Goal: Task Accomplishment & Management: Complete application form

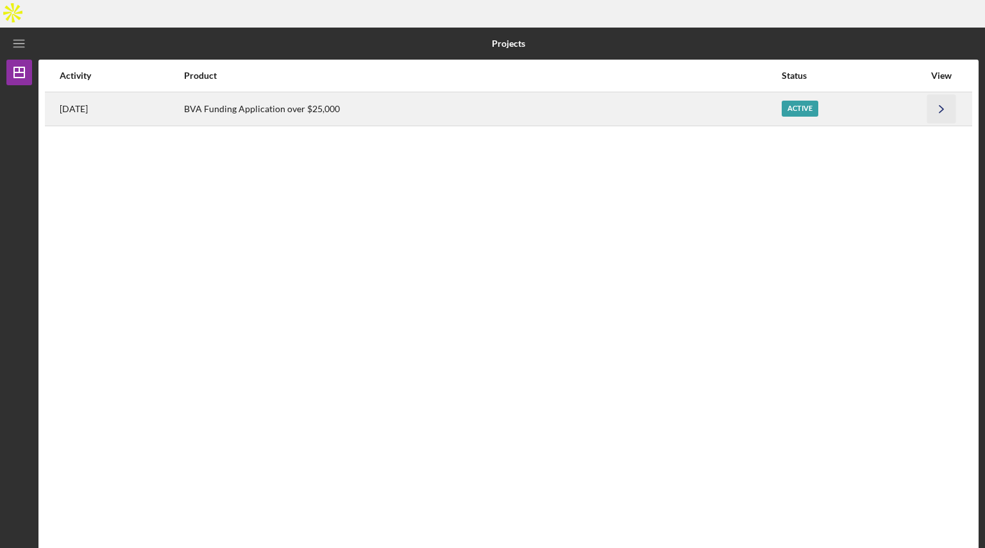
click at [946, 94] on icon "Icon/Navigate" at bounding box center [941, 108] width 29 height 29
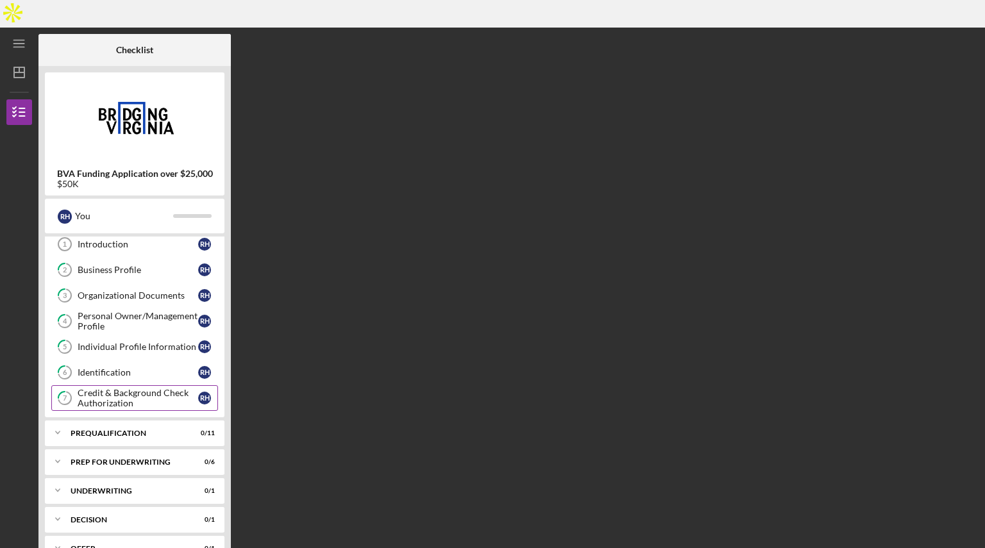
scroll to position [29, 0]
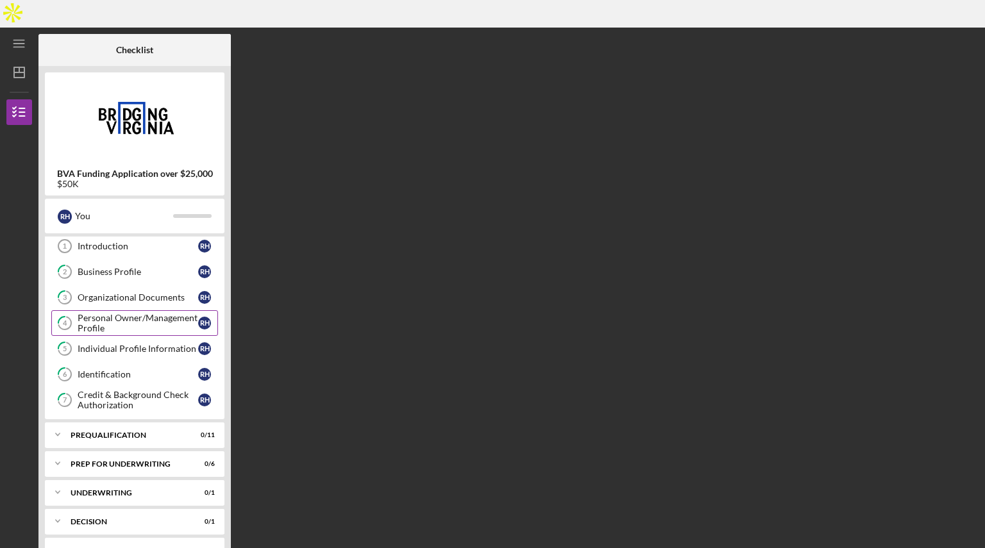
click at [161, 313] on div "Personal Owner/Management Profile" at bounding box center [138, 323] width 121 height 21
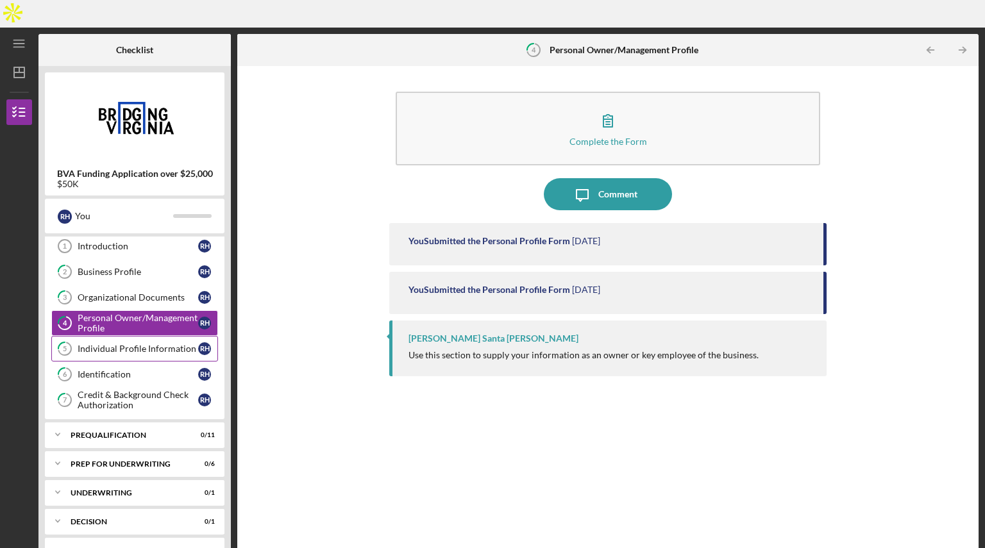
click at [152, 344] on div "Individual Profile Information" at bounding box center [138, 349] width 121 height 10
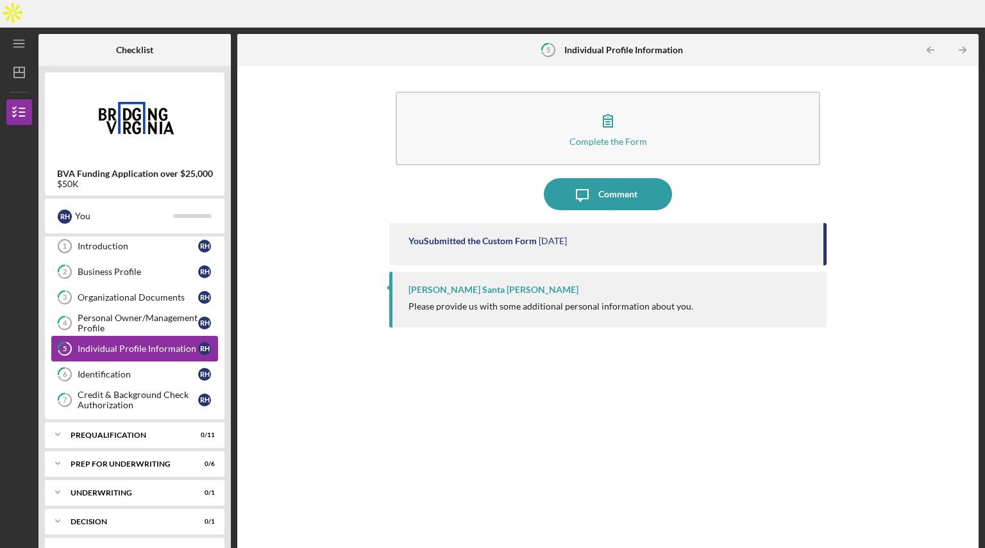
click at [152, 344] on div "Individual Profile Information" at bounding box center [138, 349] width 121 height 10
click at [144, 369] on div "Identification" at bounding box center [138, 374] width 121 height 10
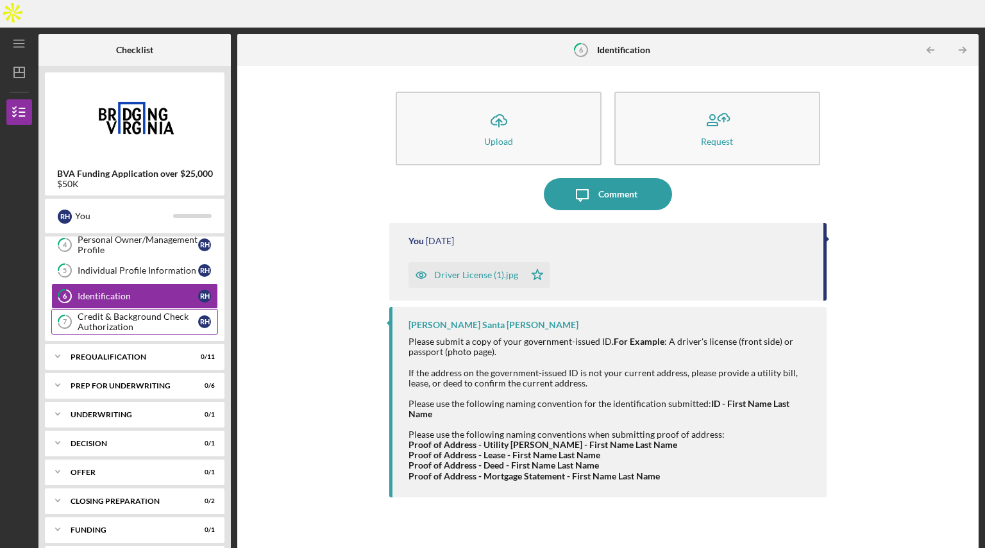
scroll to position [123, 0]
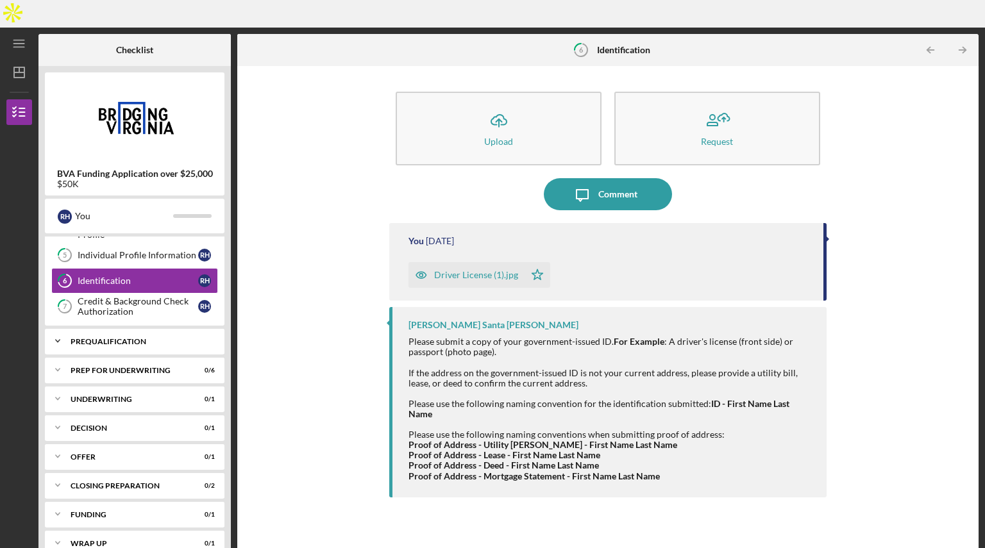
click at [140, 338] on div "Prequalification" at bounding box center [140, 342] width 138 height 8
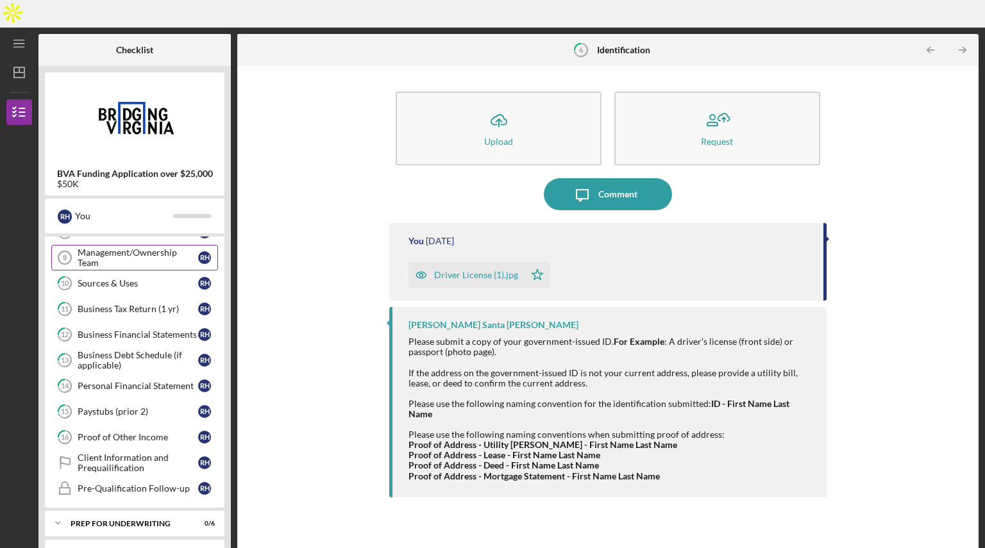
scroll to position [262, 0]
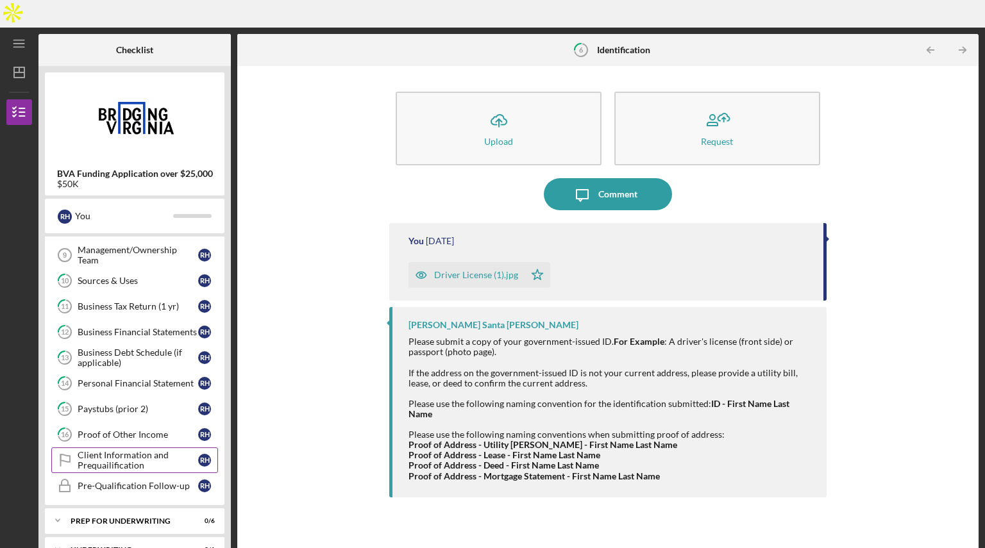
click at [127, 450] on div "Client Information and Prequailification" at bounding box center [138, 460] width 121 height 21
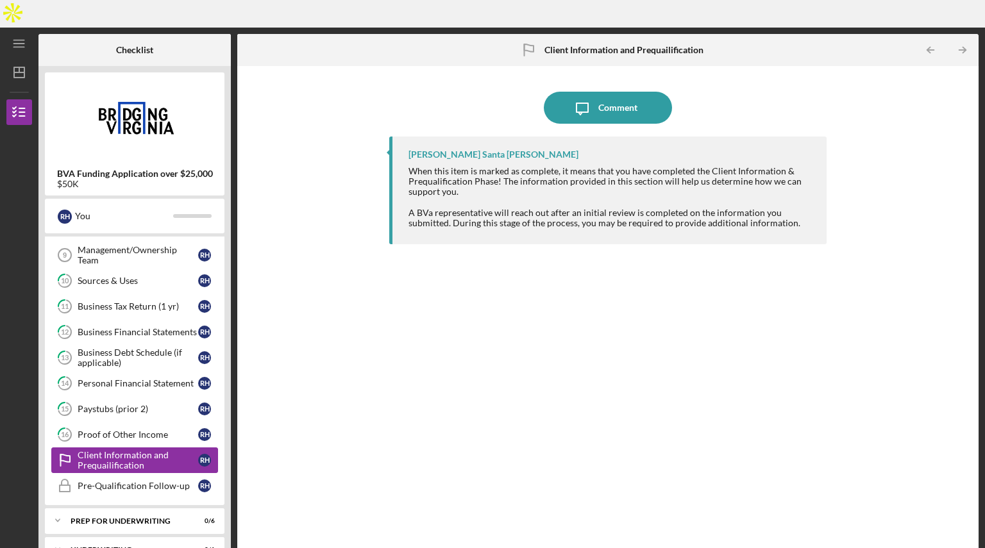
click at [127, 450] on div "Client Information and Prequailification" at bounding box center [138, 460] width 121 height 21
click at [142, 245] on div "Management/Ownership Team" at bounding box center [138, 255] width 121 height 21
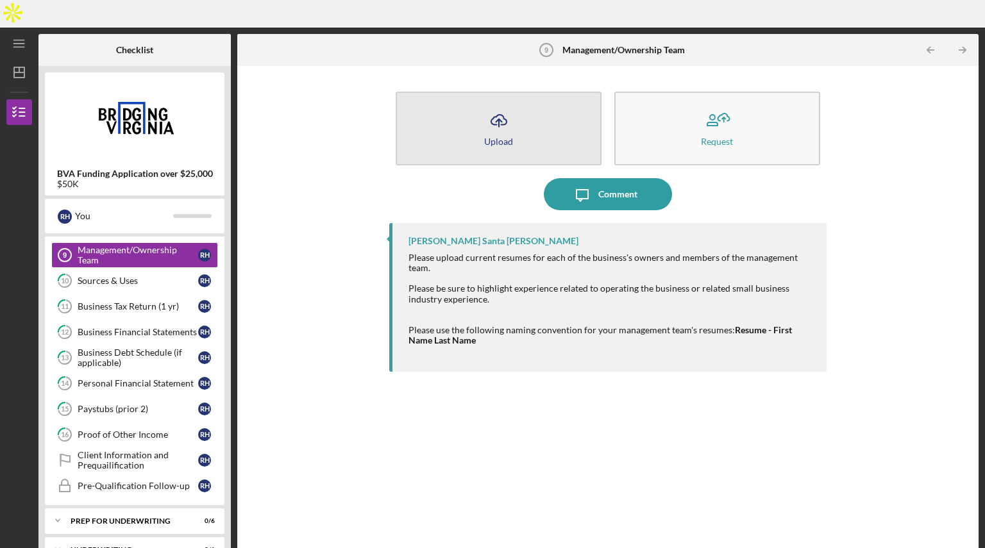
click at [508, 105] on icon "Icon/Upload" at bounding box center [499, 121] width 32 height 32
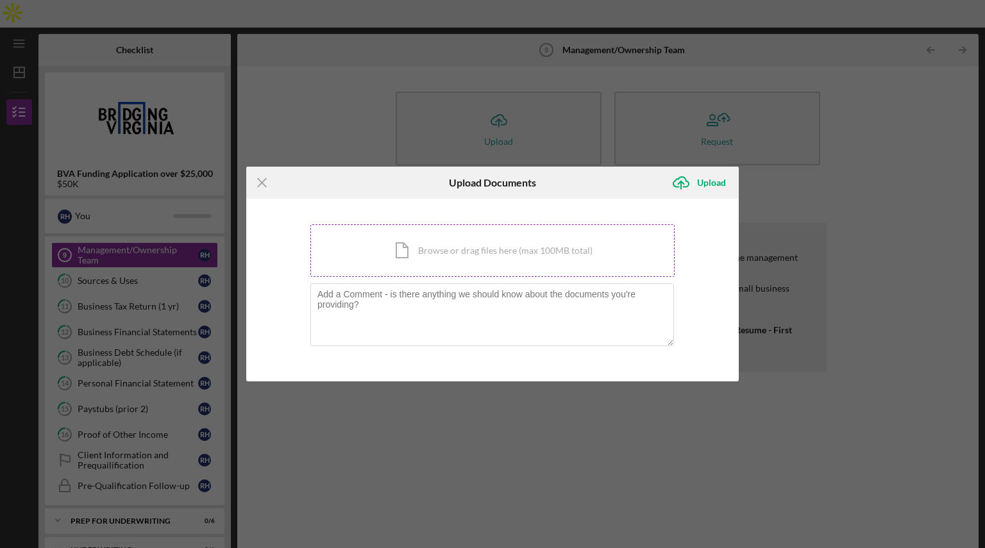
click at [460, 247] on div "Icon/Document Browse or drag files here (max 100MB total) Tap to choose files o…" at bounding box center [492, 250] width 364 height 53
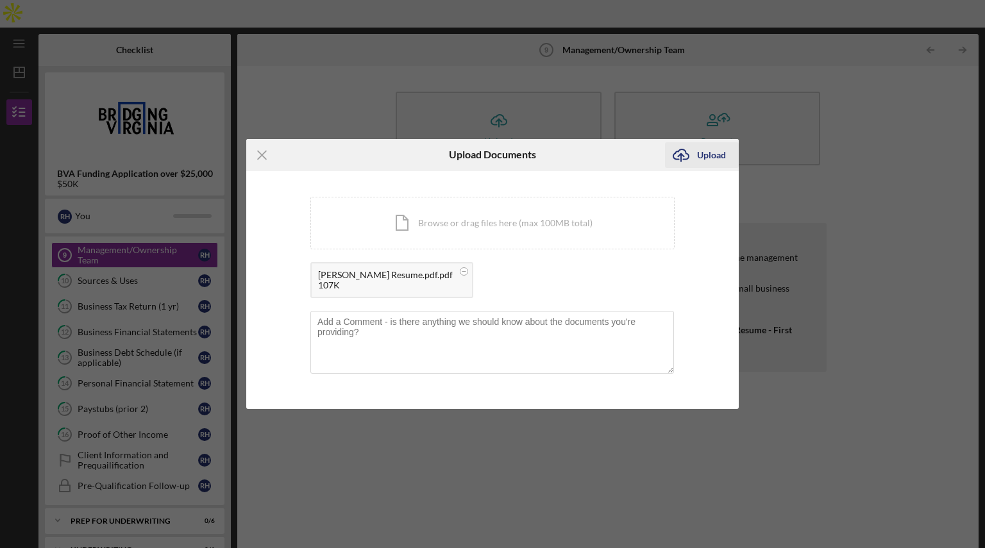
click at [703, 153] on div "Upload" at bounding box center [711, 155] width 29 height 26
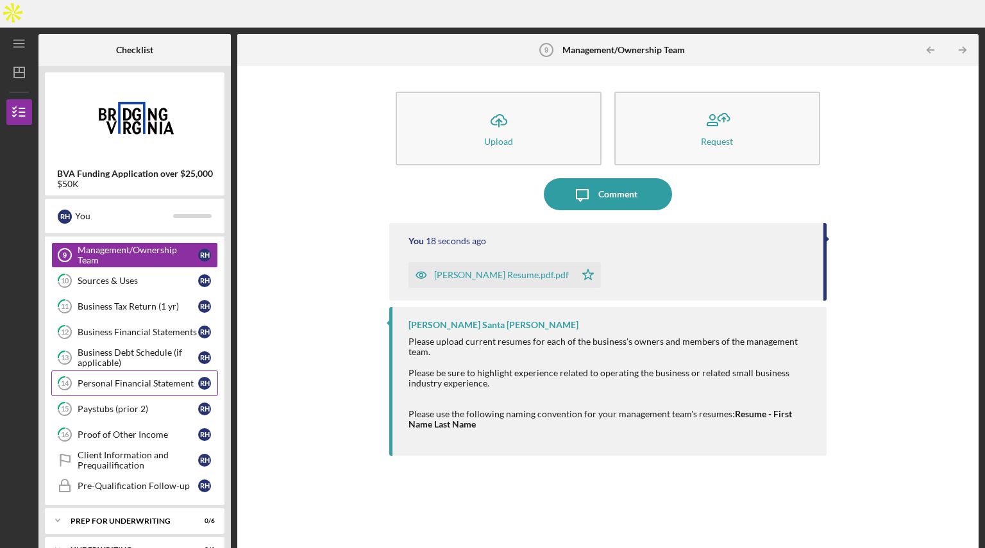
click at [142, 378] on div "Personal Financial Statement" at bounding box center [138, 383] width 121 height 10
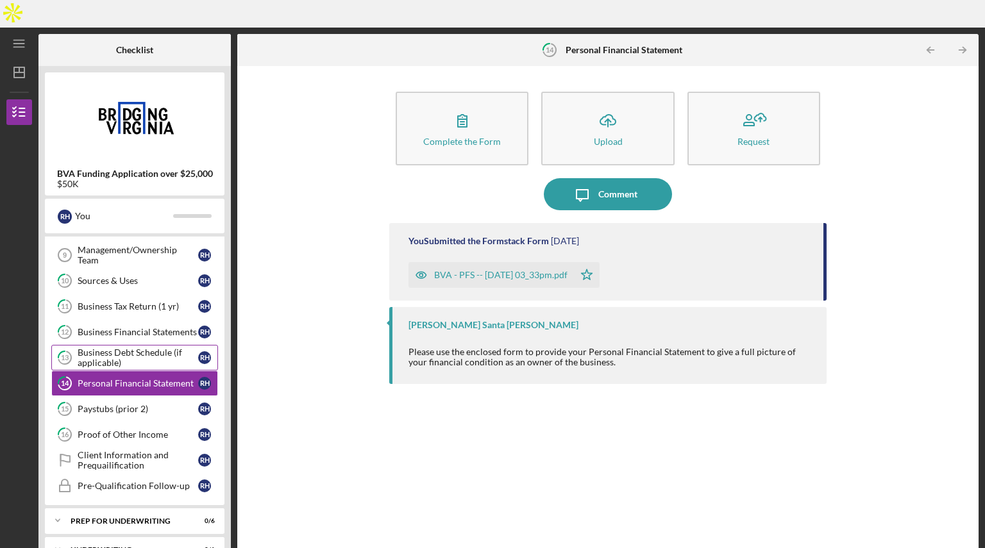
click at [145, 348] on div "Business Debt Schedule (if applicable)" at bounding box center [138, 358] width 121 height 21
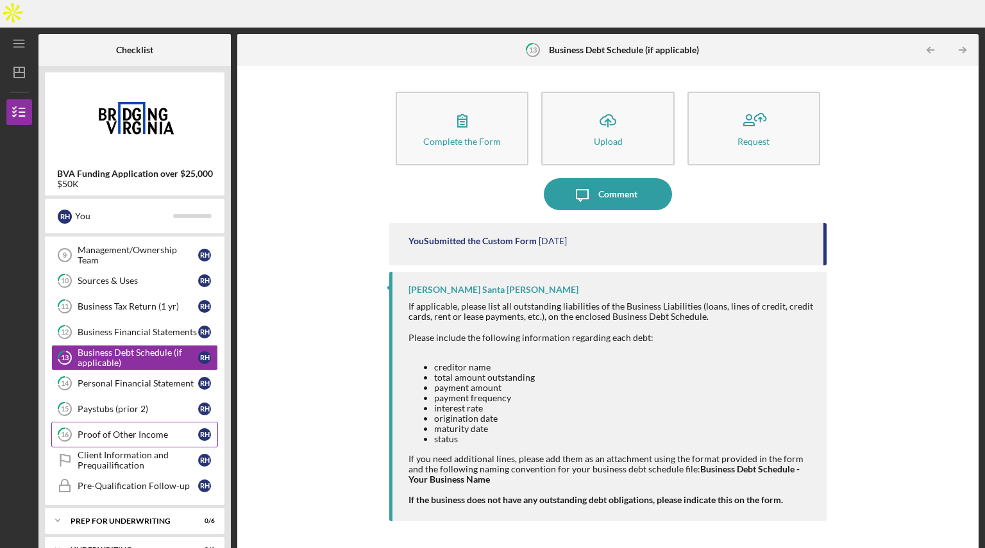
click at [105, 430] on div "Proof of Other Income" at bounding box center [138, 435] width 121 height 10
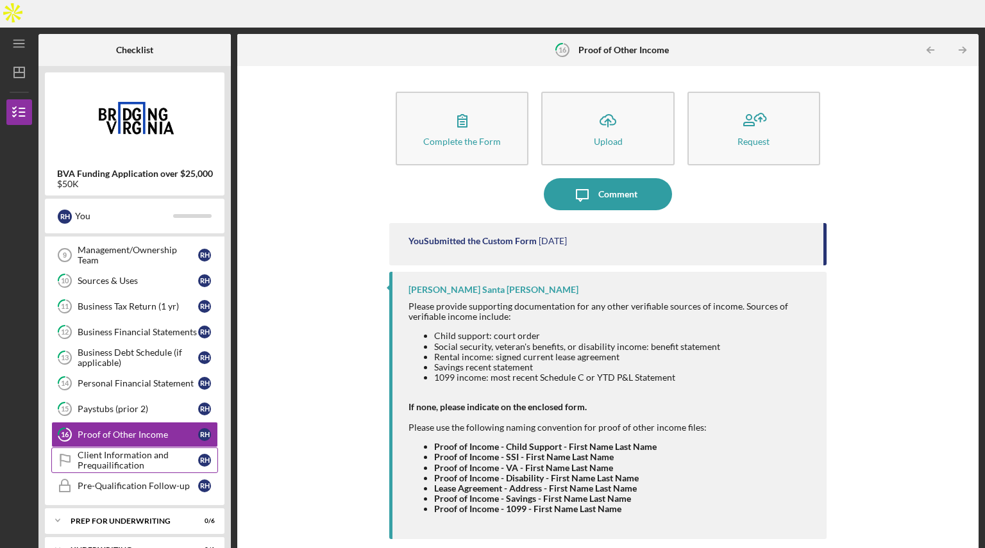
click at [94, 450] on div "Client Information and Prequailification" at bounding box center [138, 460] width 121 height 21
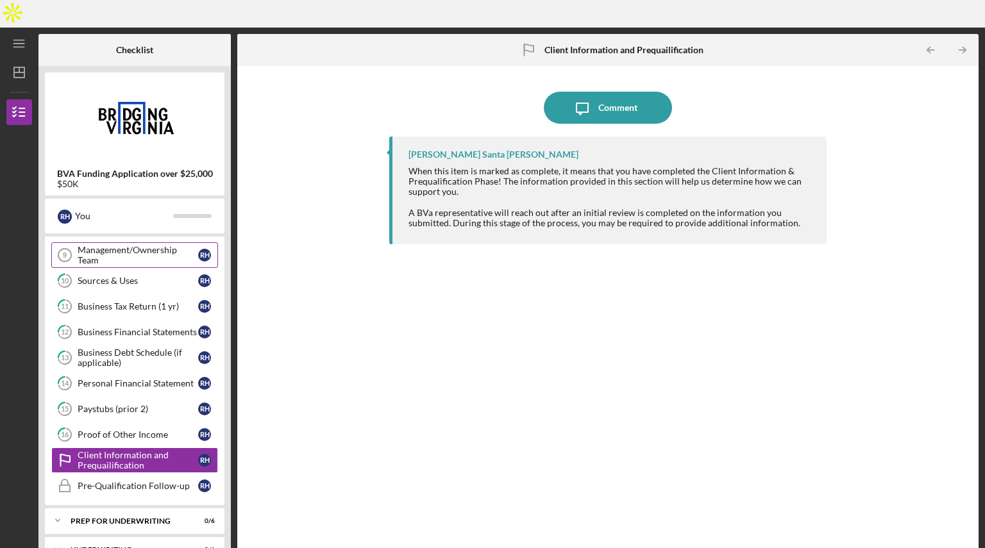
click at [110, 245] on div "Management/Ownership Team" at bounding box center [138, 255] width 121 height 21
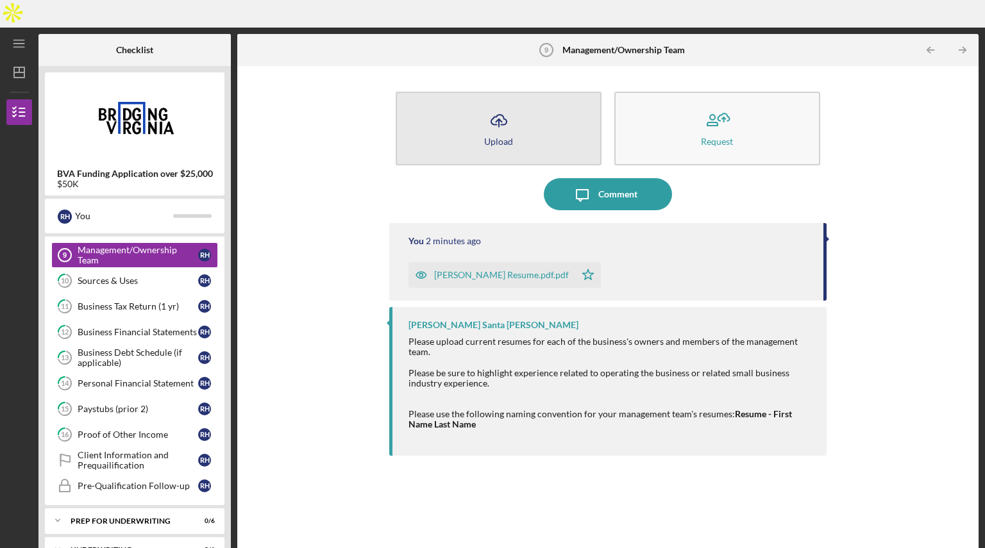
click at [490, 105] on icon "Icon/Upload" at bounding box center [499, 121] width 32 height 32
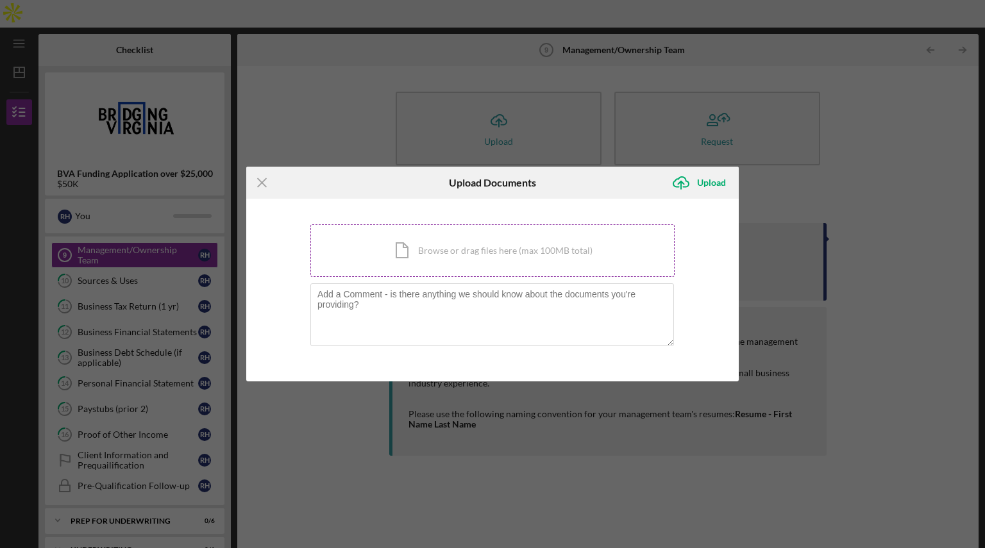
click at [428, 267] on div "Icon/Document Browse or drag files here (max 100MB total) Tap to choose files o…" at bounding box center [492, 250] width 364 height 53
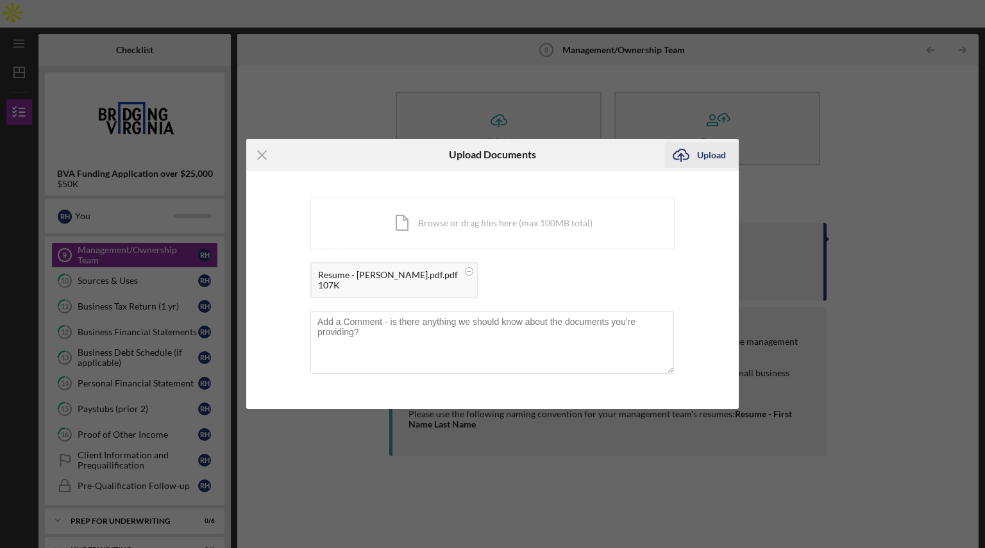
click at [720, 142] on div "Icon/Upload Upload" at bounding box center [702, 155] width 74 height 32
click at [267, 147] on icon "Icon/Menu Close" at bounding box center [262, 155] width 32 height 32
